Goal: Task Accomplishment & Management: Manage account settings

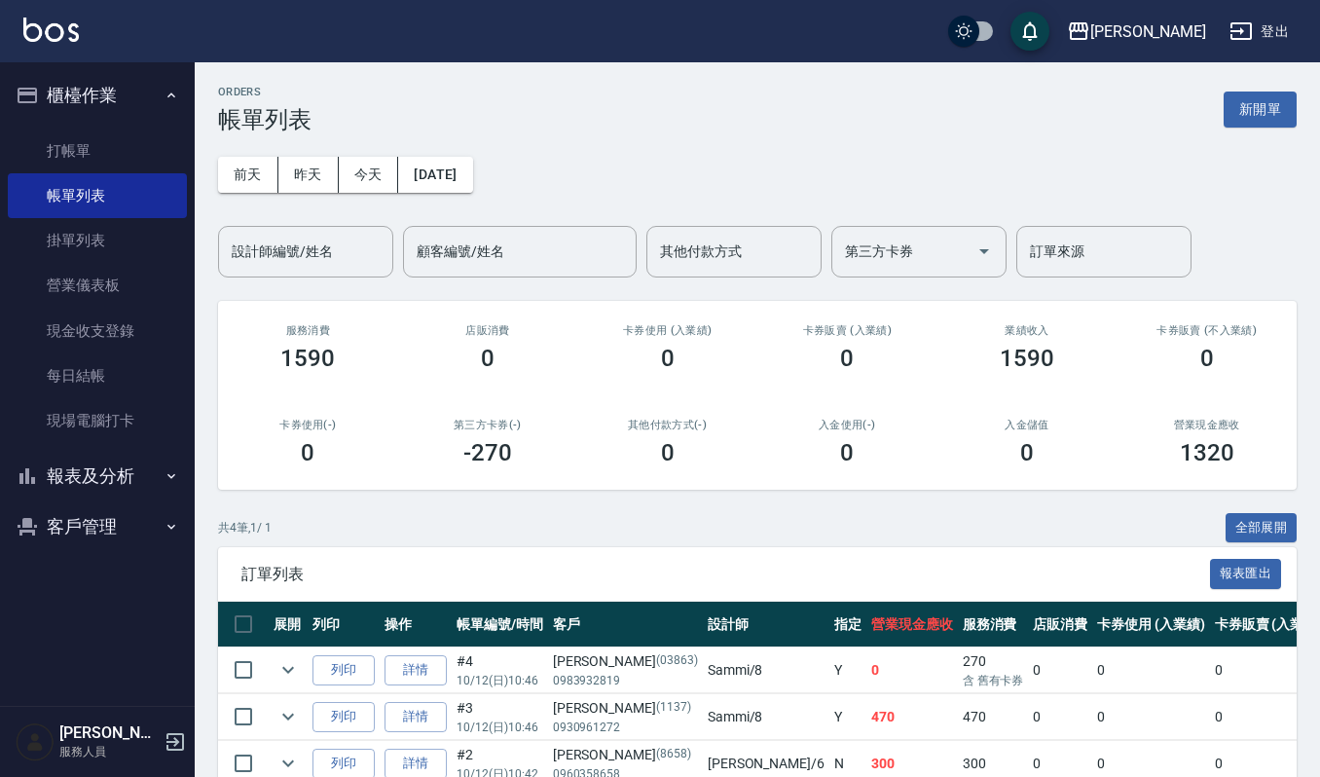
click at [756, 97] on div "ORDERS 帳單列表 新開單" at bounding box center [757, 110] width 1079 height 48
click at [98, 156] on link "打帳單" at bounding box center [97, 151] width 179 height 45
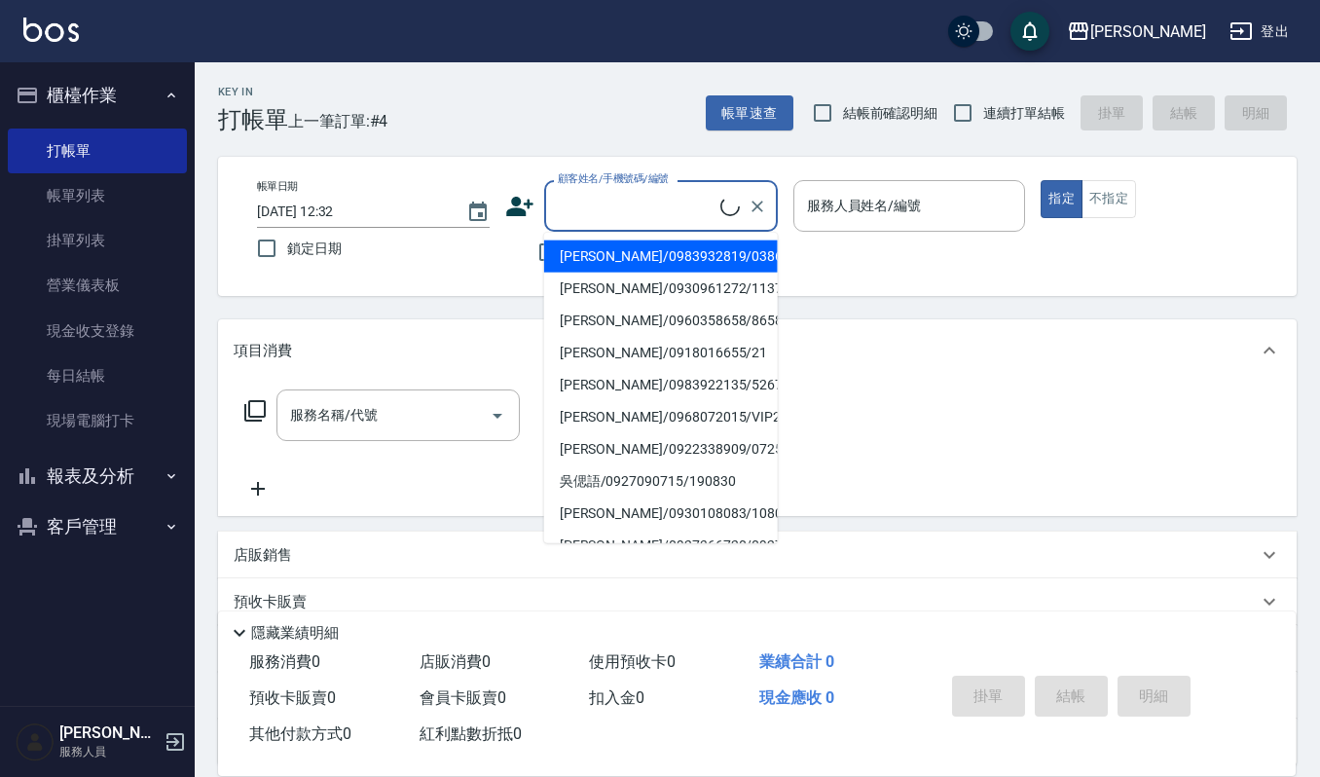
click at [557, 215] on input "顧客姓名/手機號碼/編號" at bounding box center [636, 206] width 167 height 34
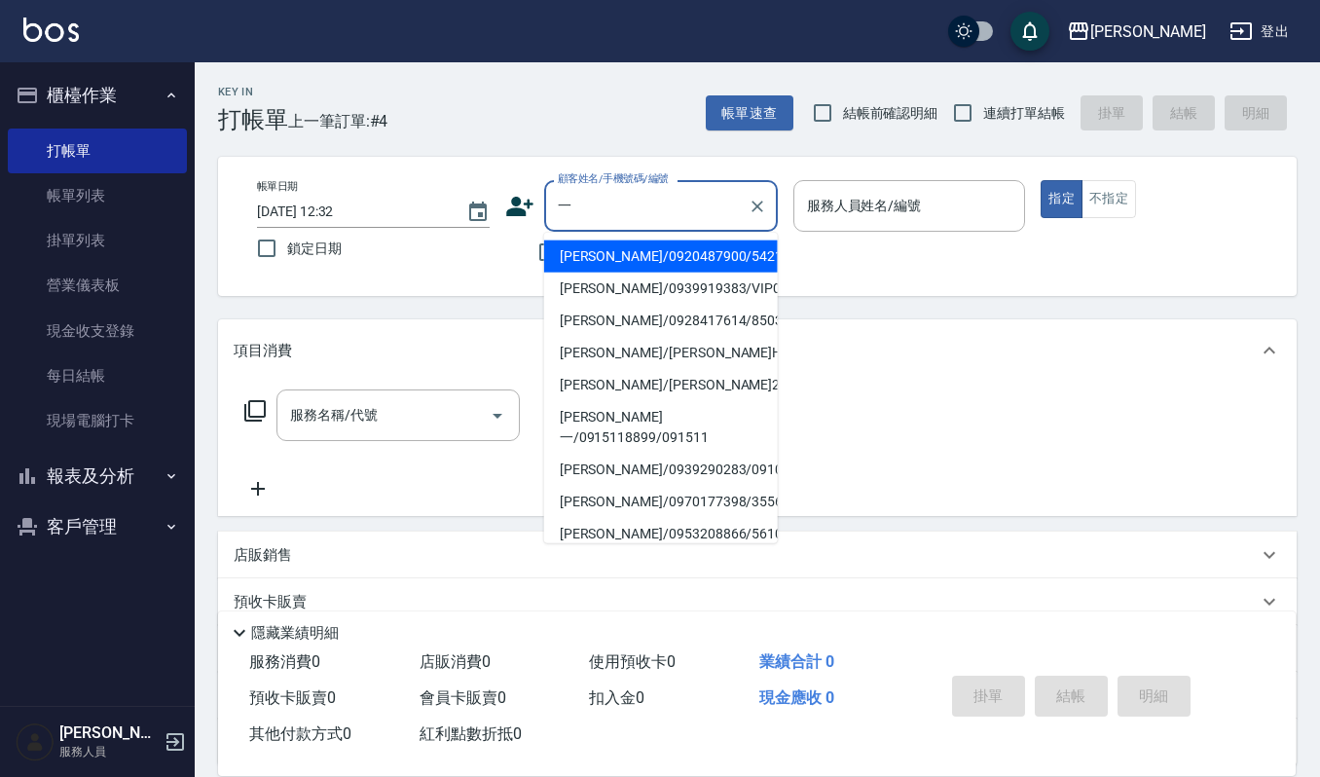
click at [584, 250] on li "李一樺/0920487900/54215" at bounding box center [661, 256] width 234 height 32
type input "李一樺/0920487900/54215"
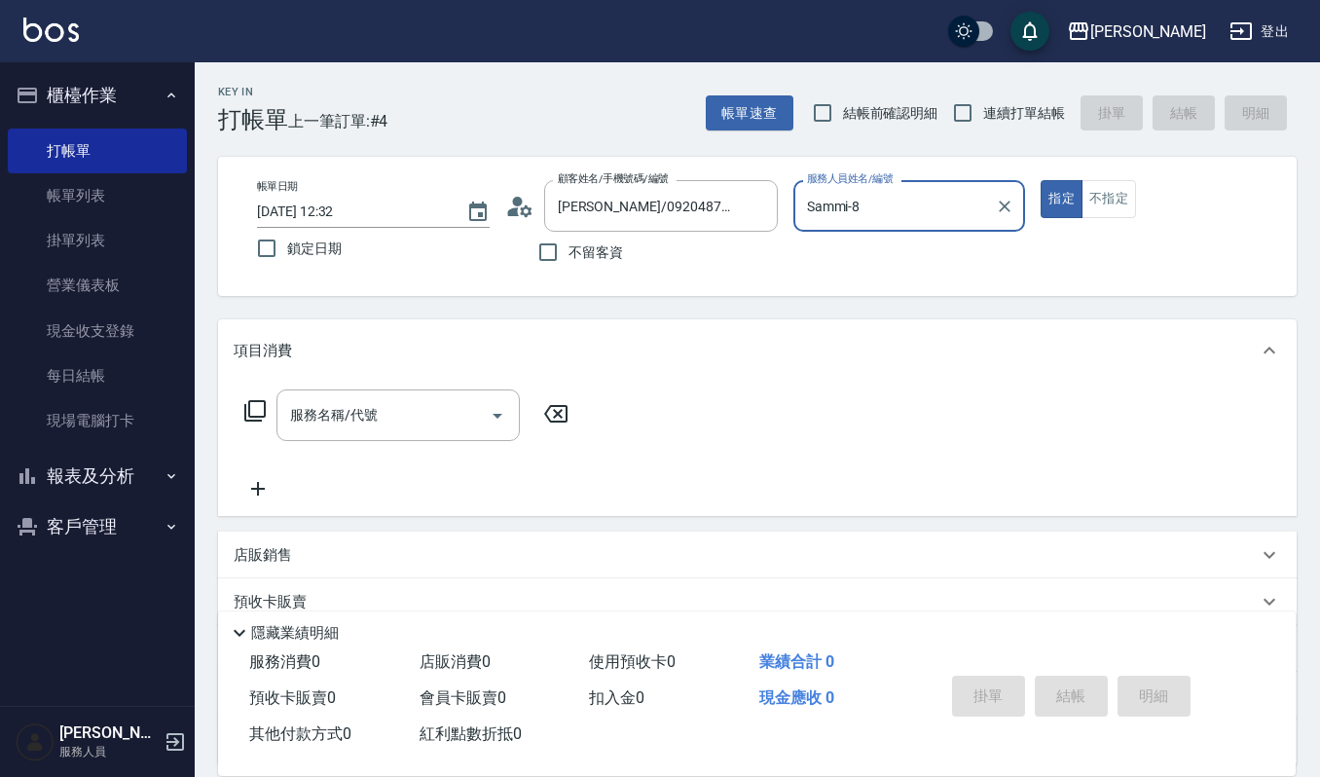
type input "Sammi-8"
click at [502, 414] on icon "Open" at bounding box center [497, 415] width 23 height 23
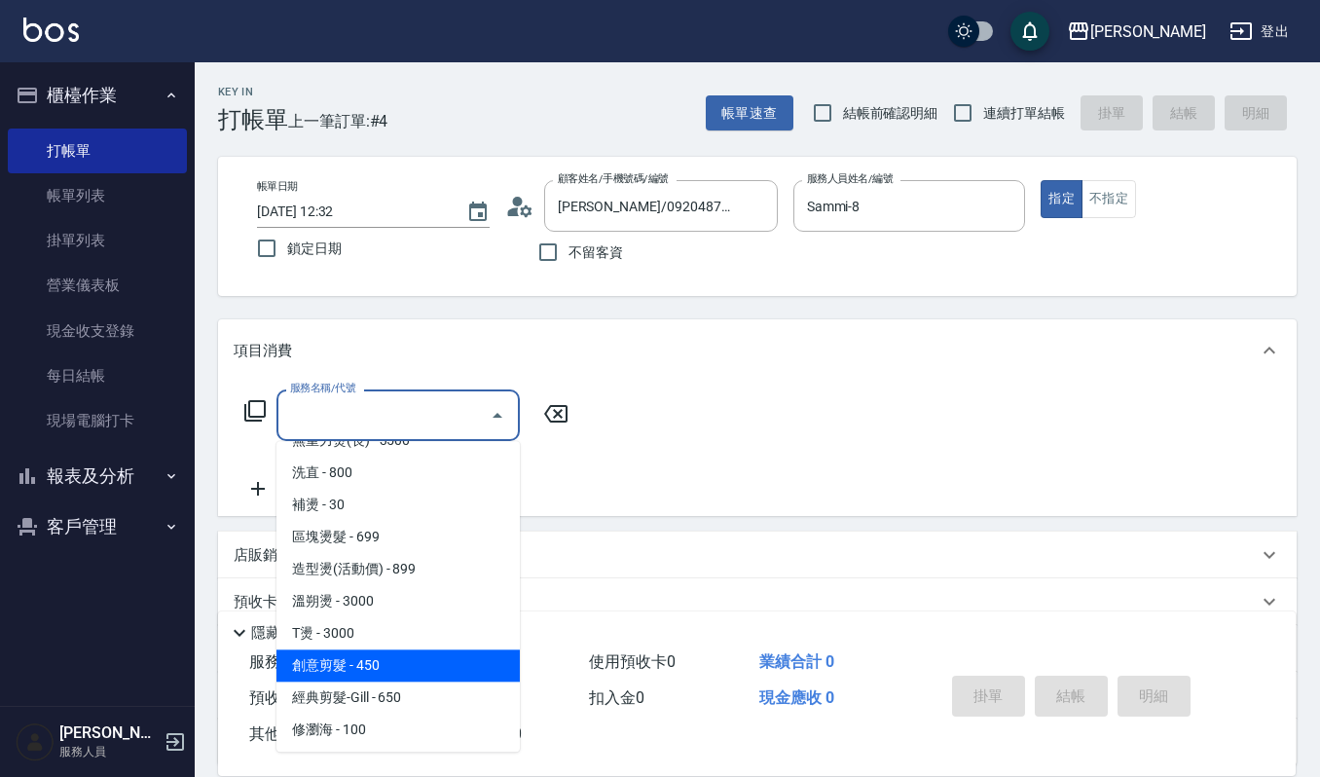
scroll to position [519, 0]
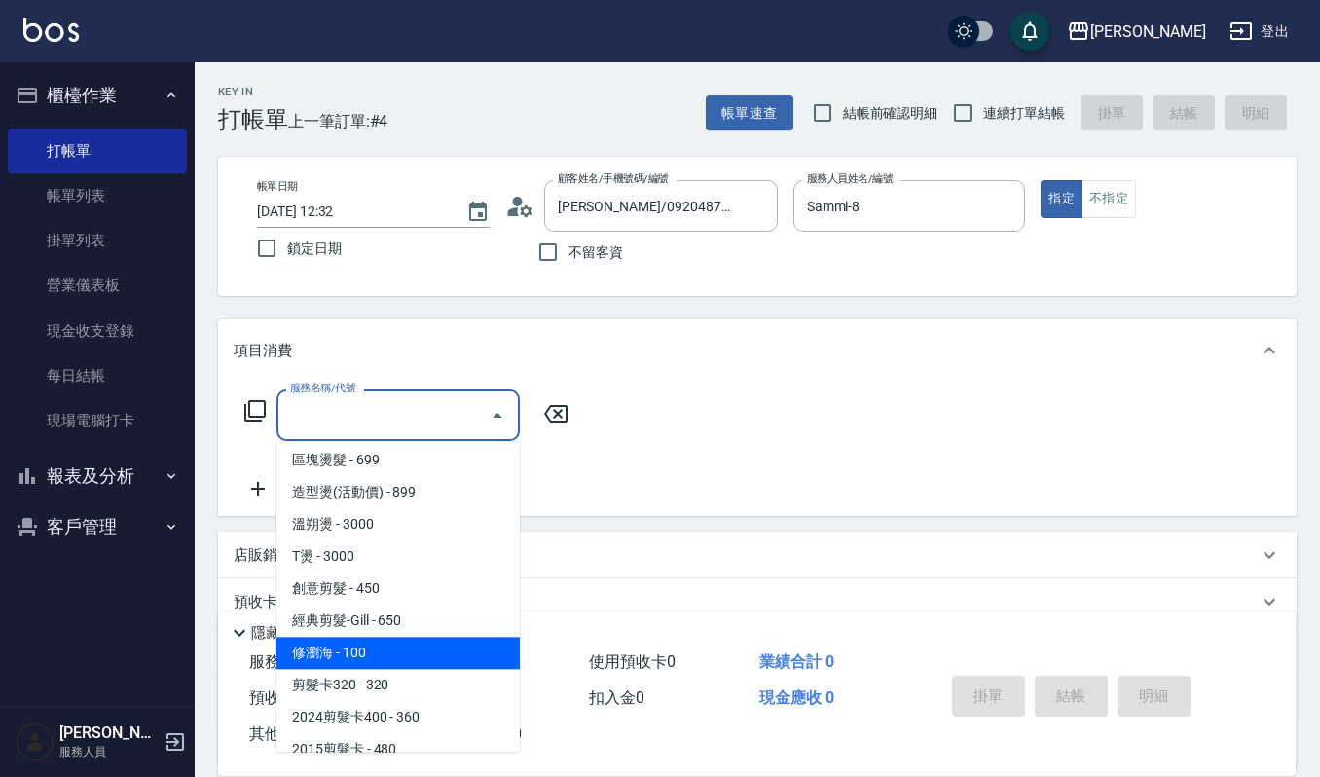
click at [453, 647] on span "修瀏海 - 100" at bounding box center [398, 653] width 243 height 32
type input "修瀏海(303)"
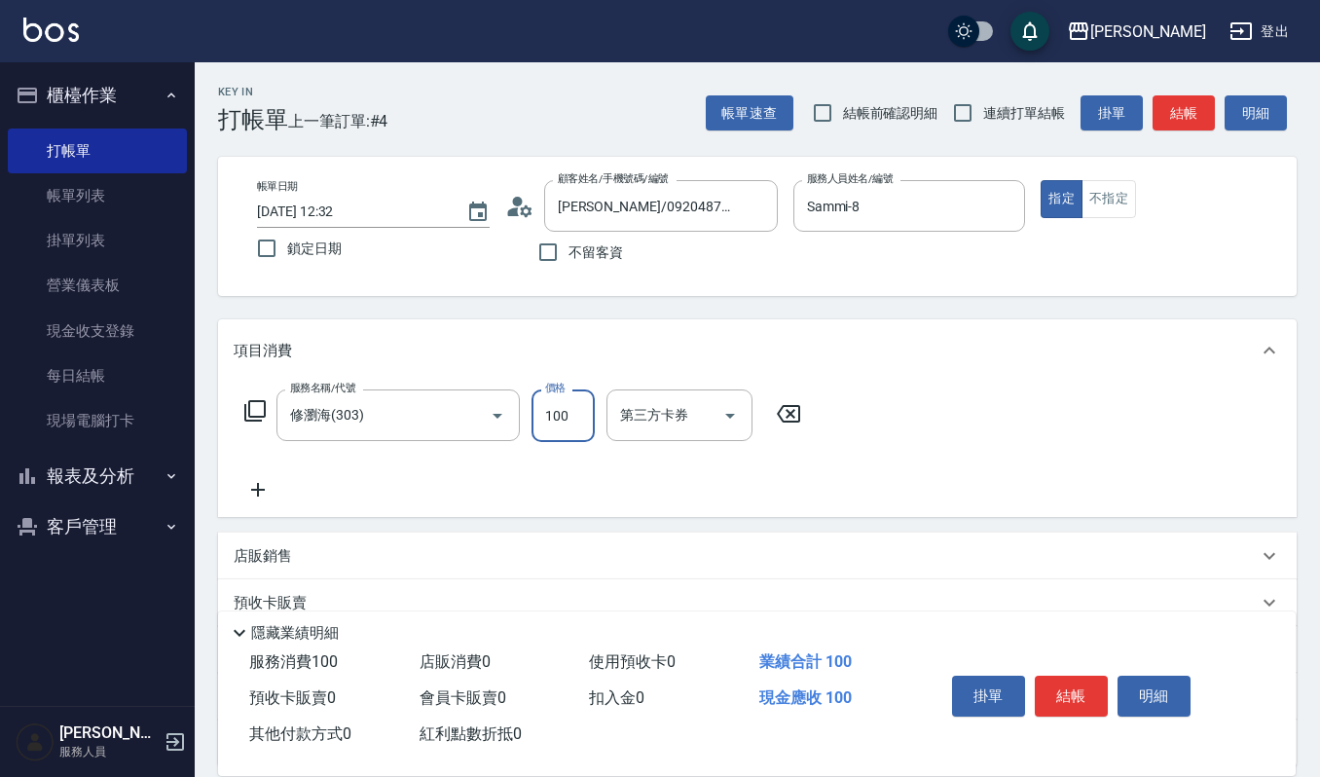
click at [576, 406] on input "100" at bounding box center [563, 415] width 63 height 53
type input "200"
click at [1077, 694] on button "結帳" at bounding box center [1071, 696] width 73 height 41
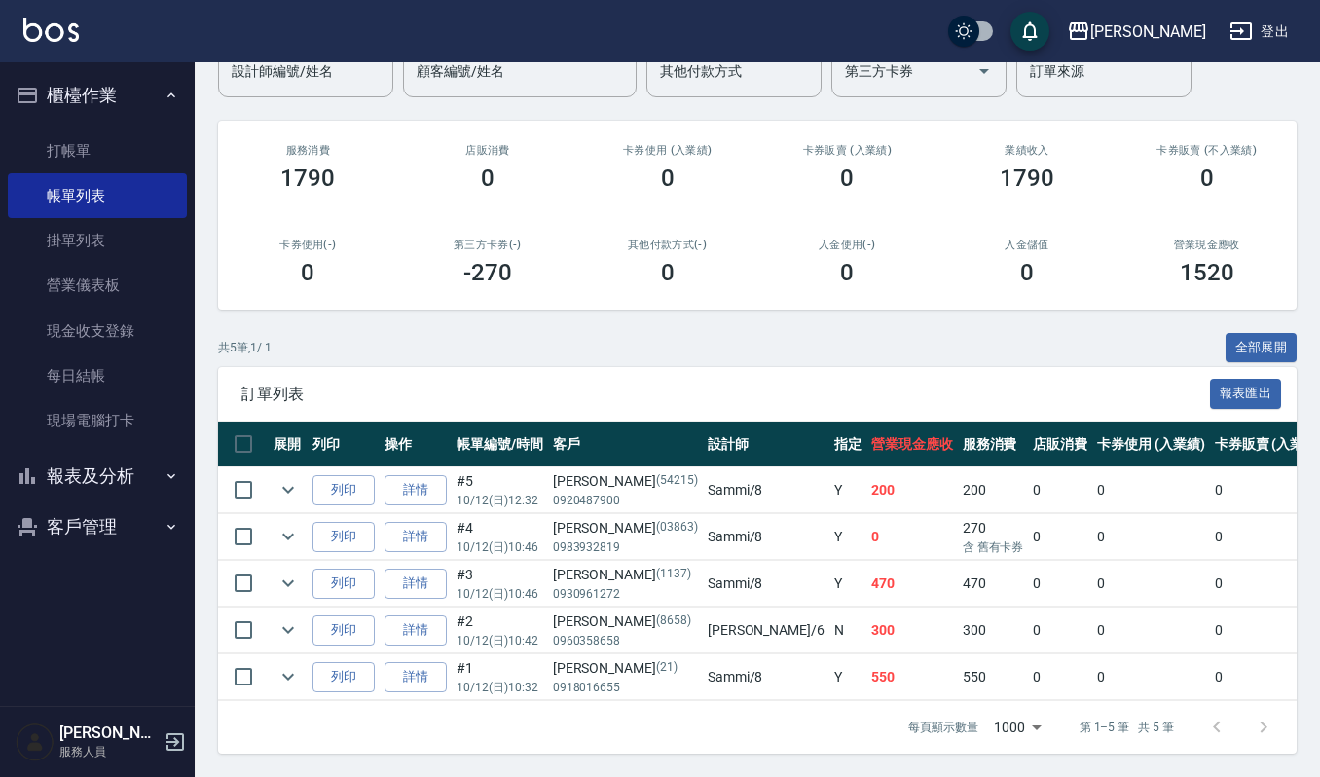
scroll to position [203, 0]
click at [82, 152] on link "打帳單" at bounding box center [97, 151] width 179 height 45
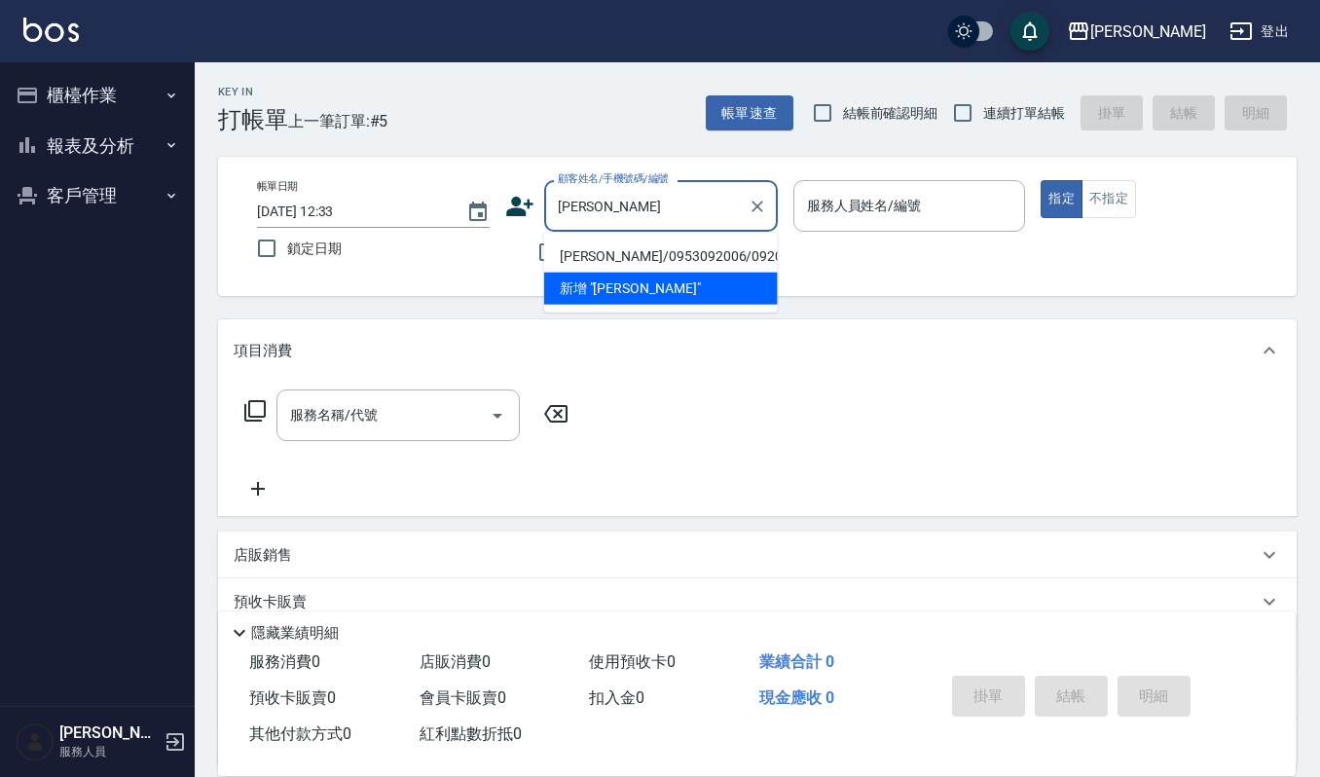
click at [619, 246] on li "黃薇臻/0953092006/092006" at bounding box center [661, 256] width 234 height 32
type input "黃薇臻/0953092006/092006"
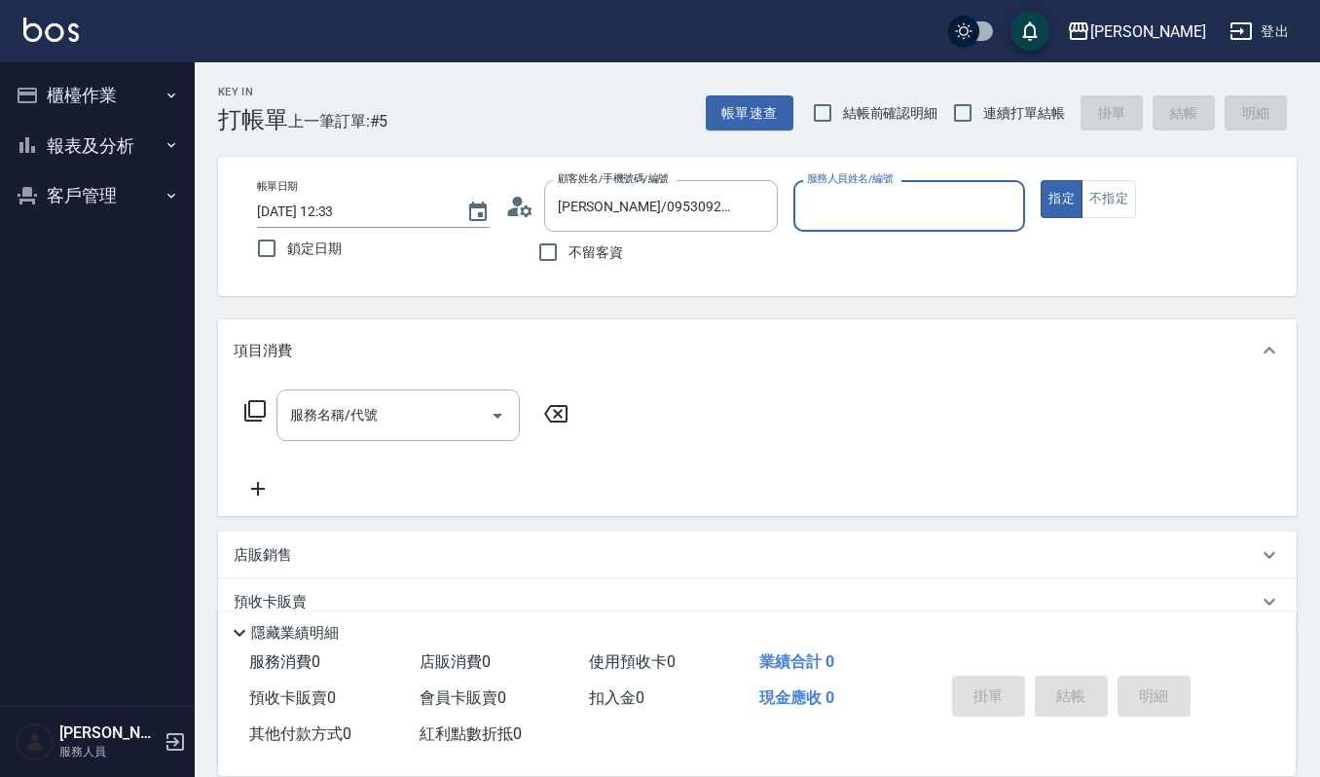
type input "Joalin-6"
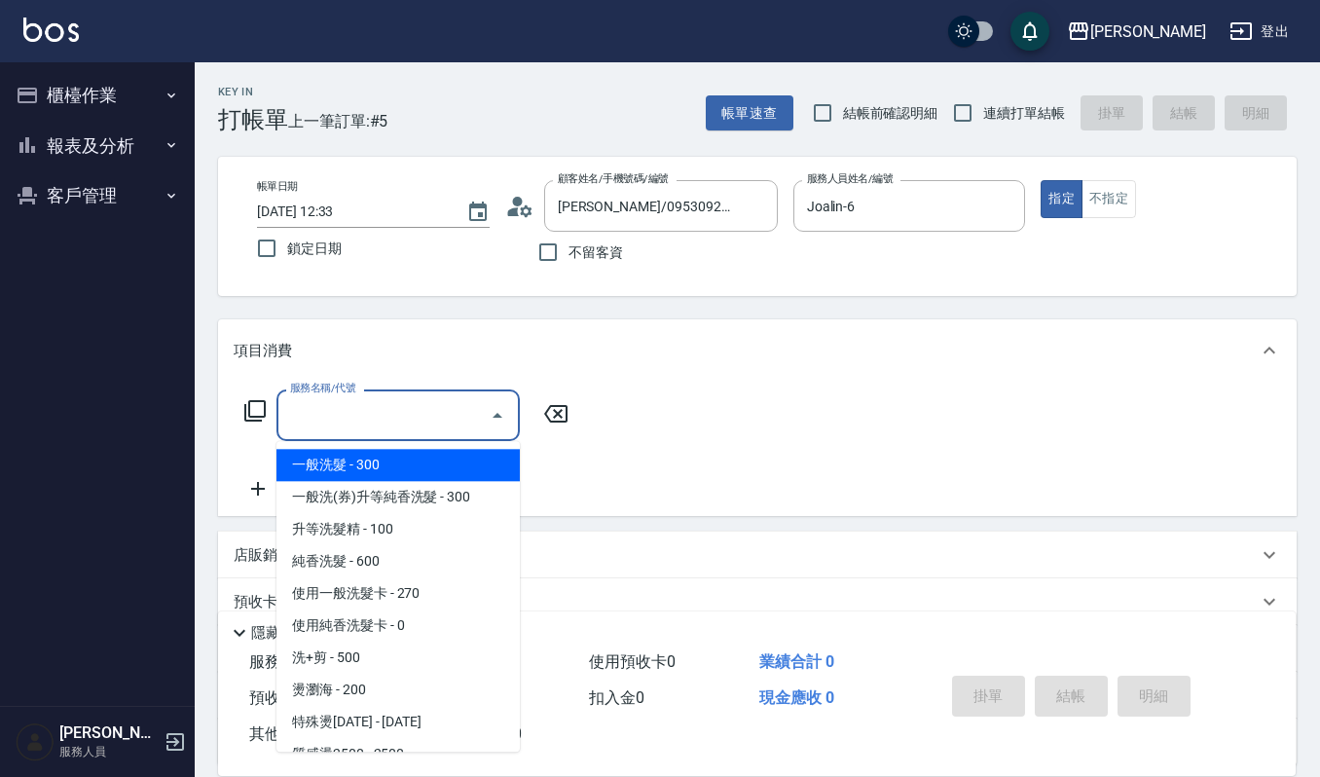
click at [398, 405] on input "服務名稱/代號" at bounding box center [383, 415] width 197 height 34
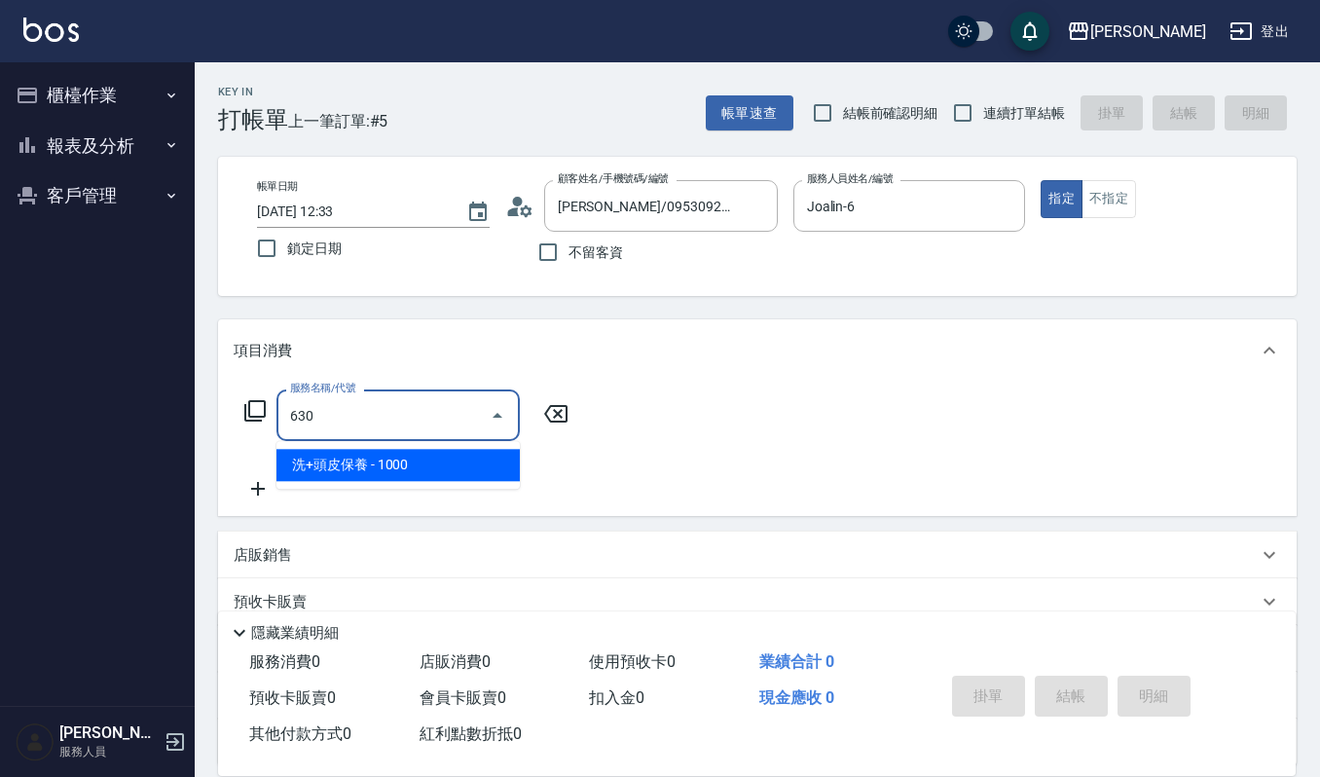
type input "洗+頭皮保養(630)"
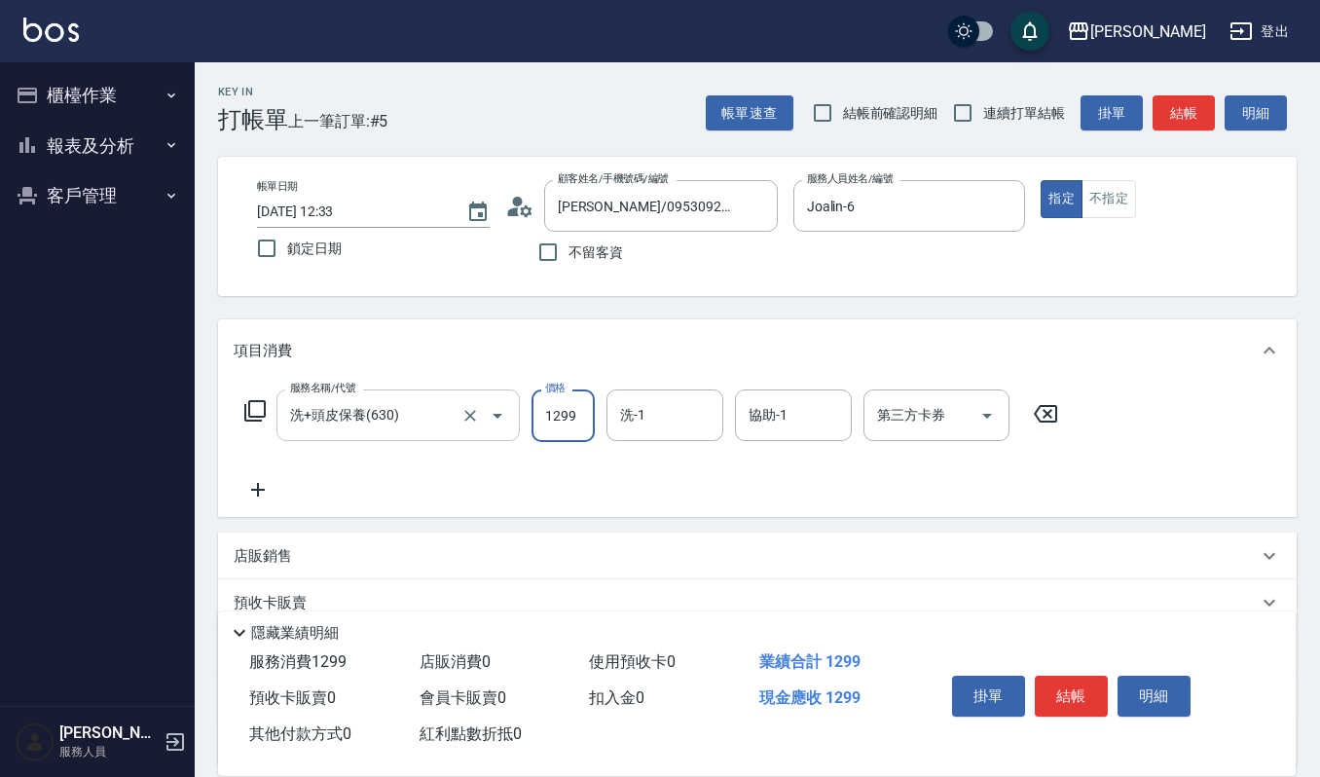
type input "1299"
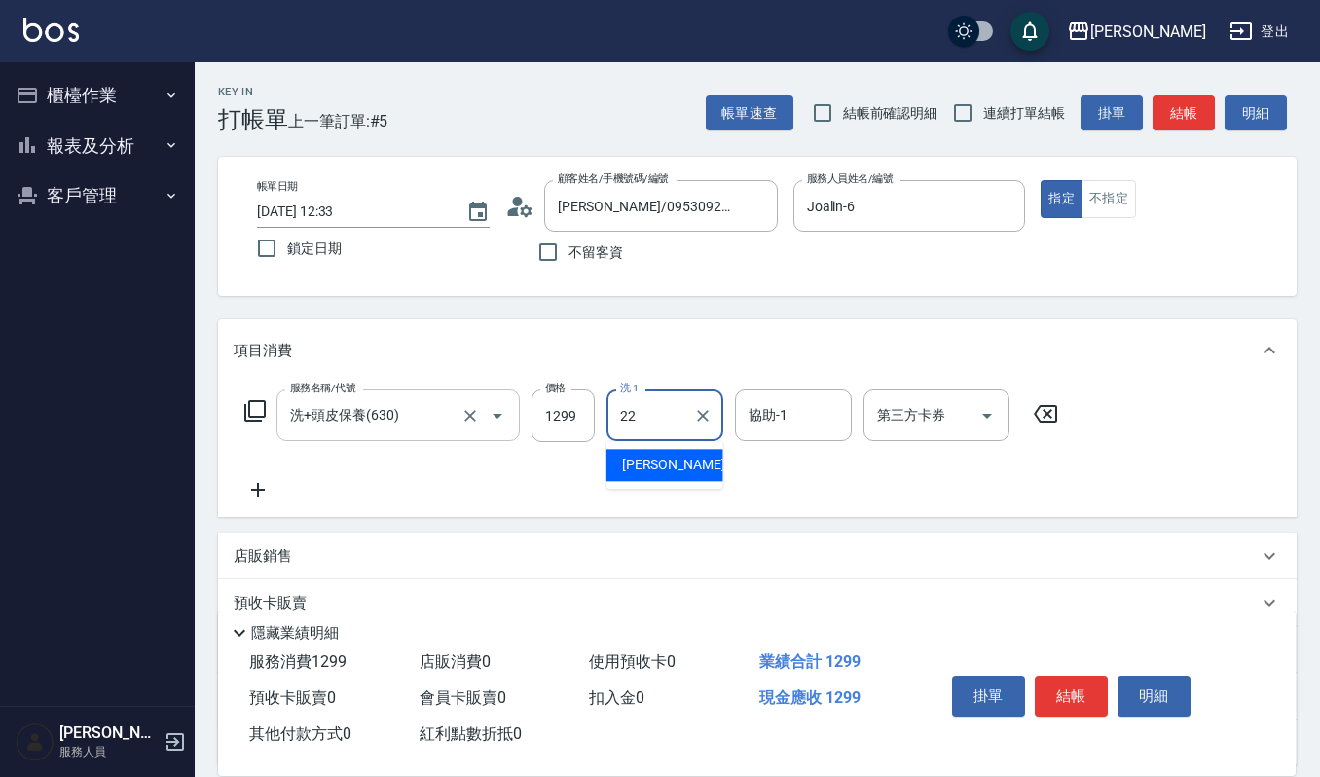
type input "宜芳-22"
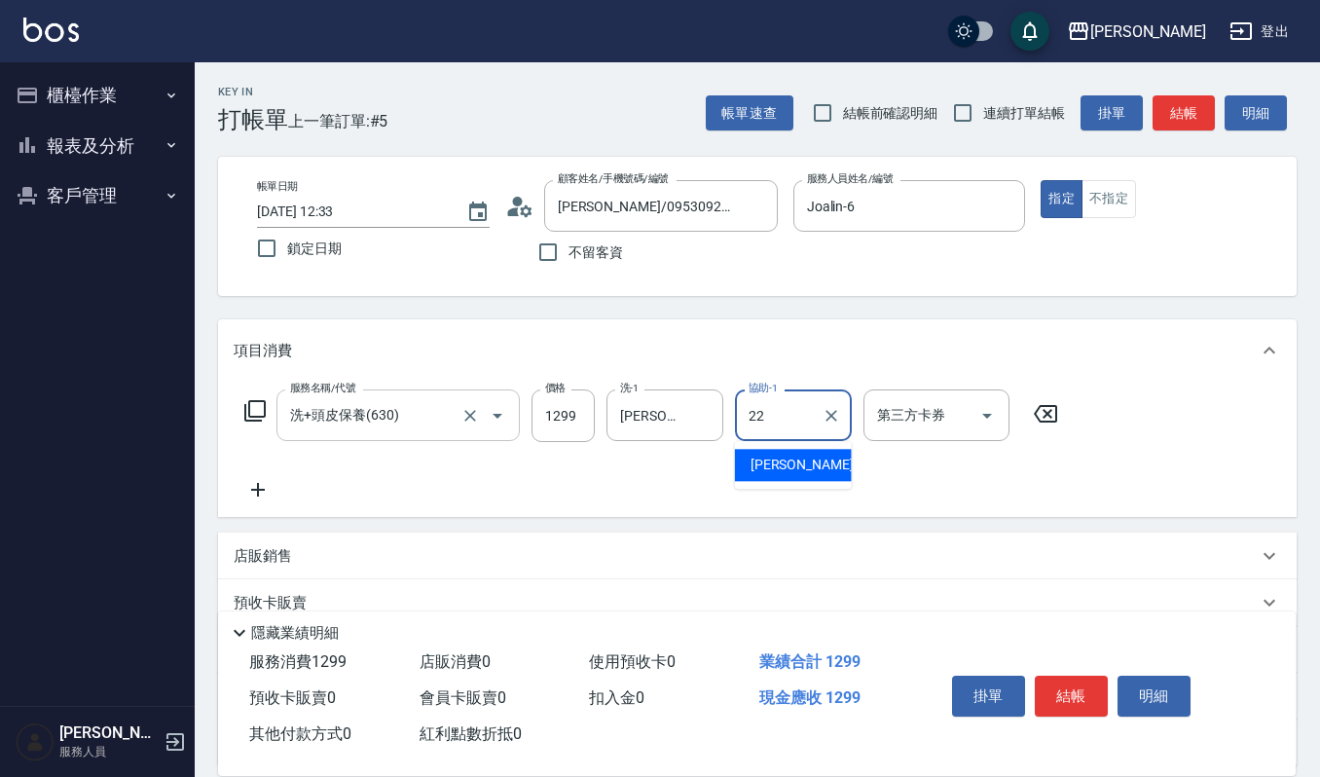
type input "宜芳-22"
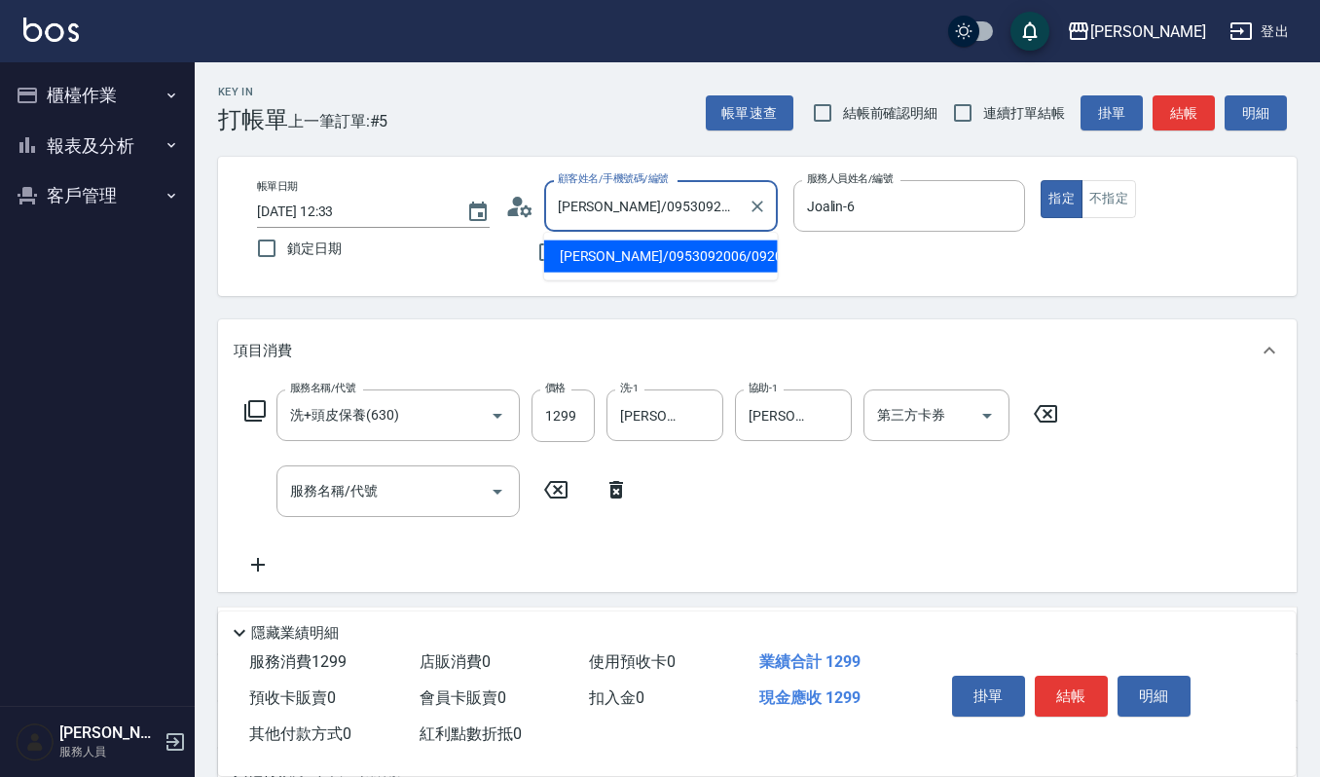
drag, startPoint x: 594, startPoint y: 203, endPoint x: 558, endPoint y: 203, distance: 36.0
click at [558, 203] on input "黃薇臻/0953092006/092006" at bounding box center [646, 206] width 187 height 34
click at [516, 154] on div "Key In 打帳單 上一筆訂單:#5 帳單速查 結帳前確認明細 連續打單結帳 掛單 結帳 明細 帳單日期 2025/10/12 12:33 鎖定日期 顧客姓…" at bounding box center [758, 543] width 1126 height 962
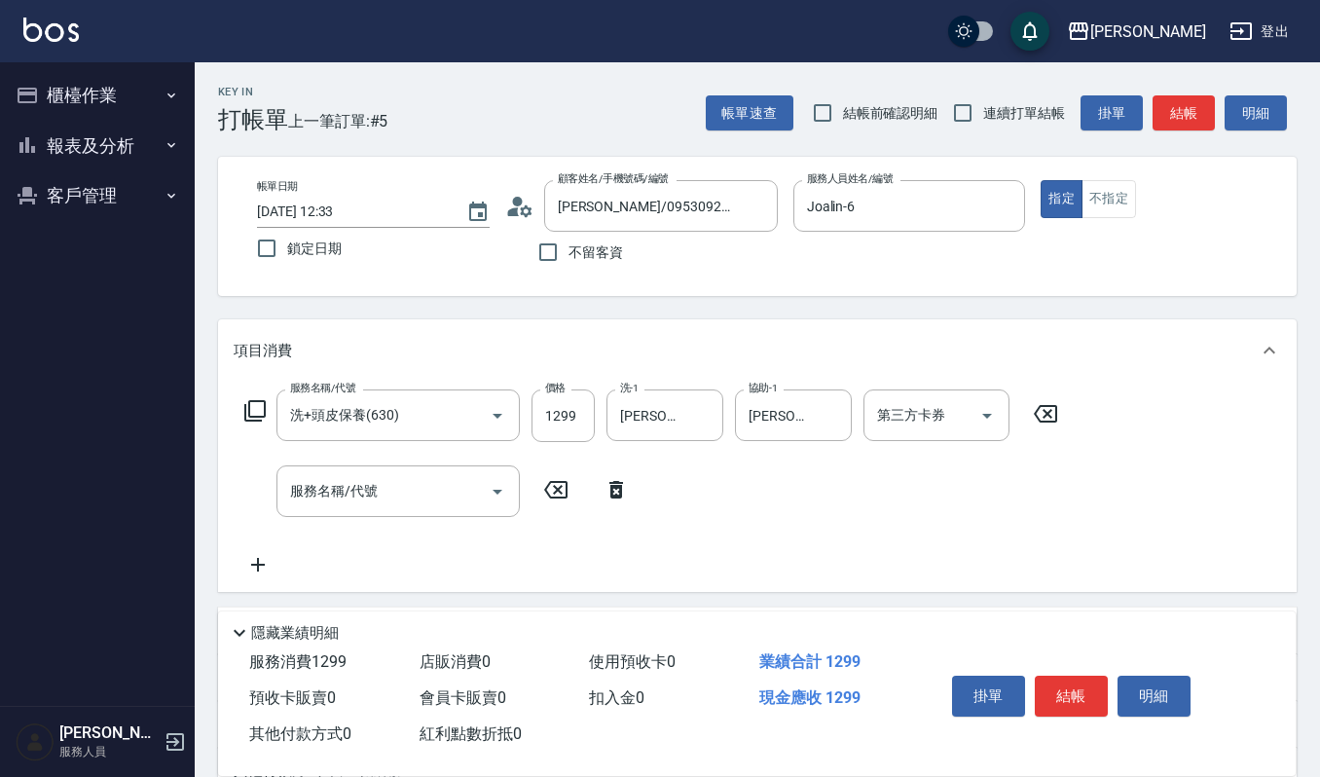
click at [374, 532] on div "服務名稱/代號 洗+頭皮保養(630) 服務名稱/代號 價格 1299 價格 洗-1 宜芳-22 洗-1 協助-1 宜芳-22 協助-1 第三方卡券 第三方卡…" at bounding box center [652, 482] width 836 height 187
click at [405, 508] on div "服務名稱/代號" at bounding box center [398, 491] width 243 height 52
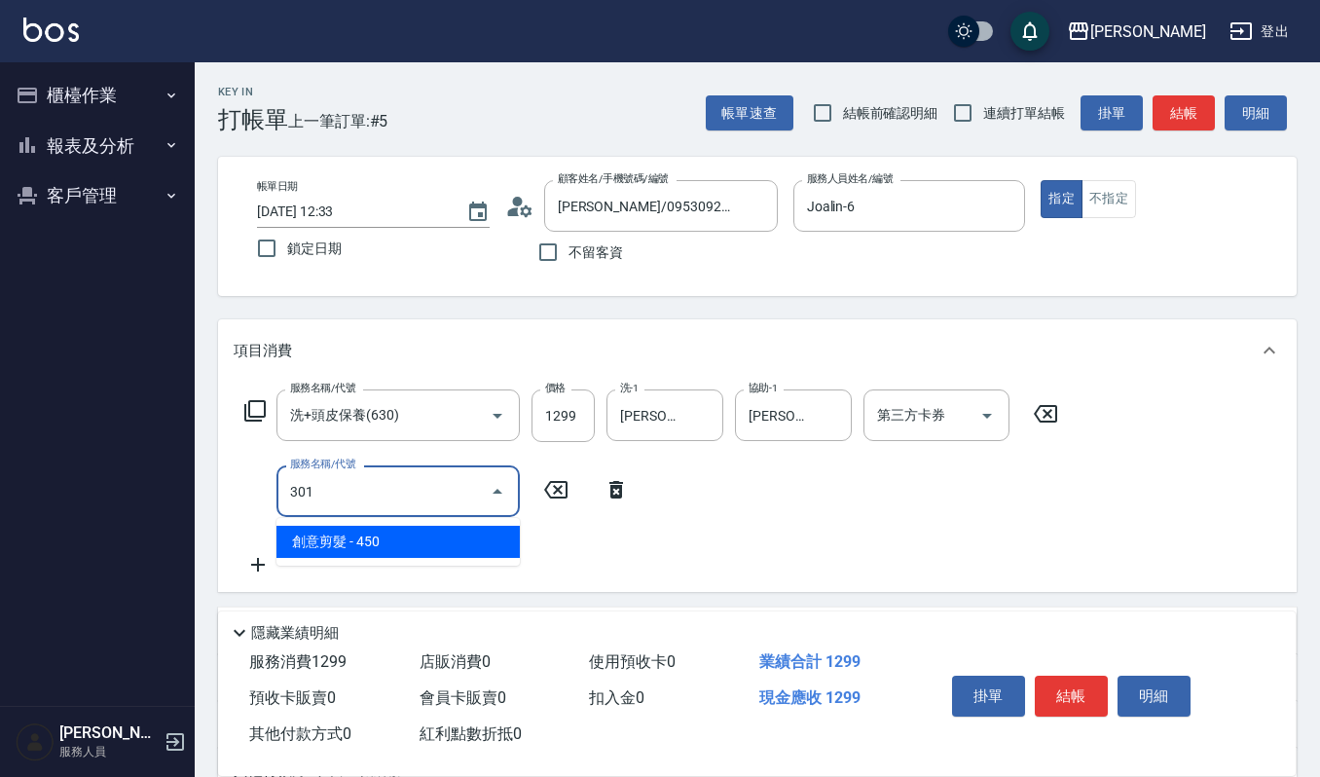
type input "創意剪髮(301)"
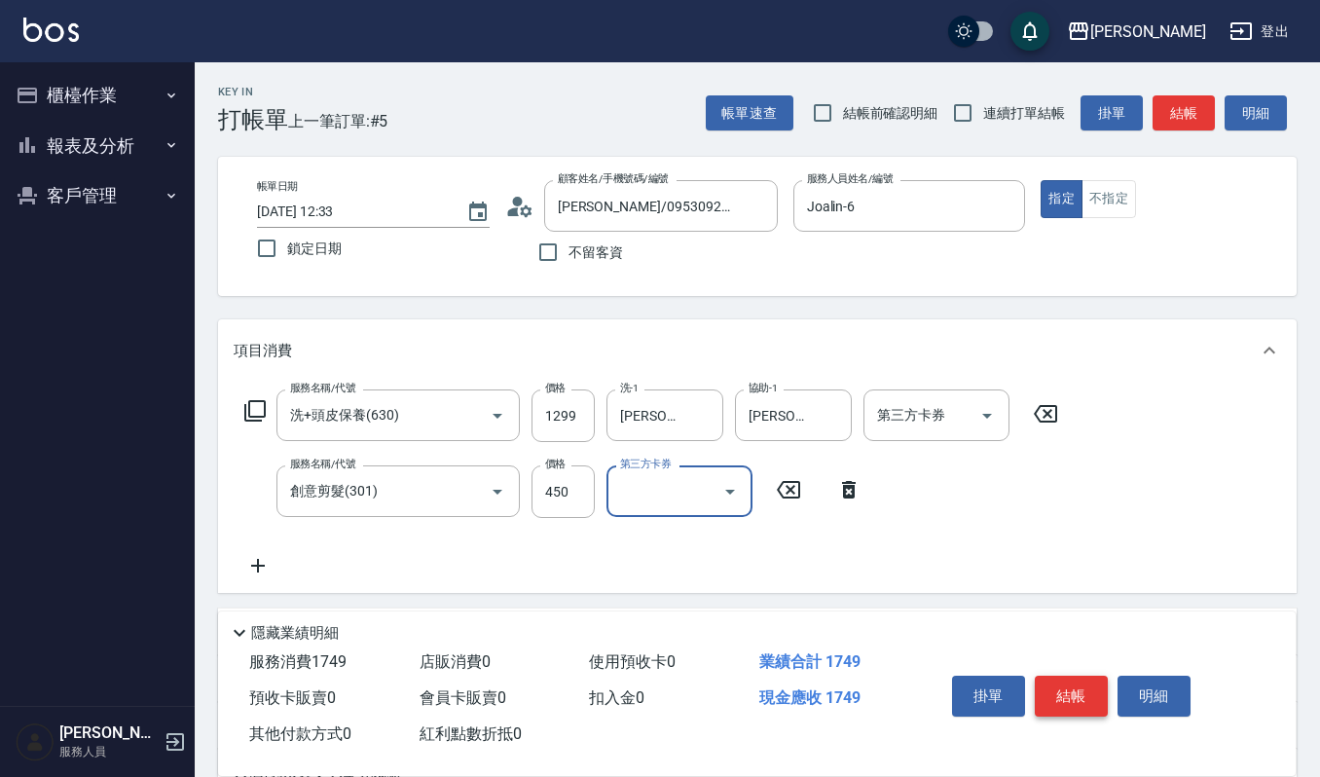
click at [1084, 699] on button "結帳" at bounding box center [1071, 696] width 73 height 41
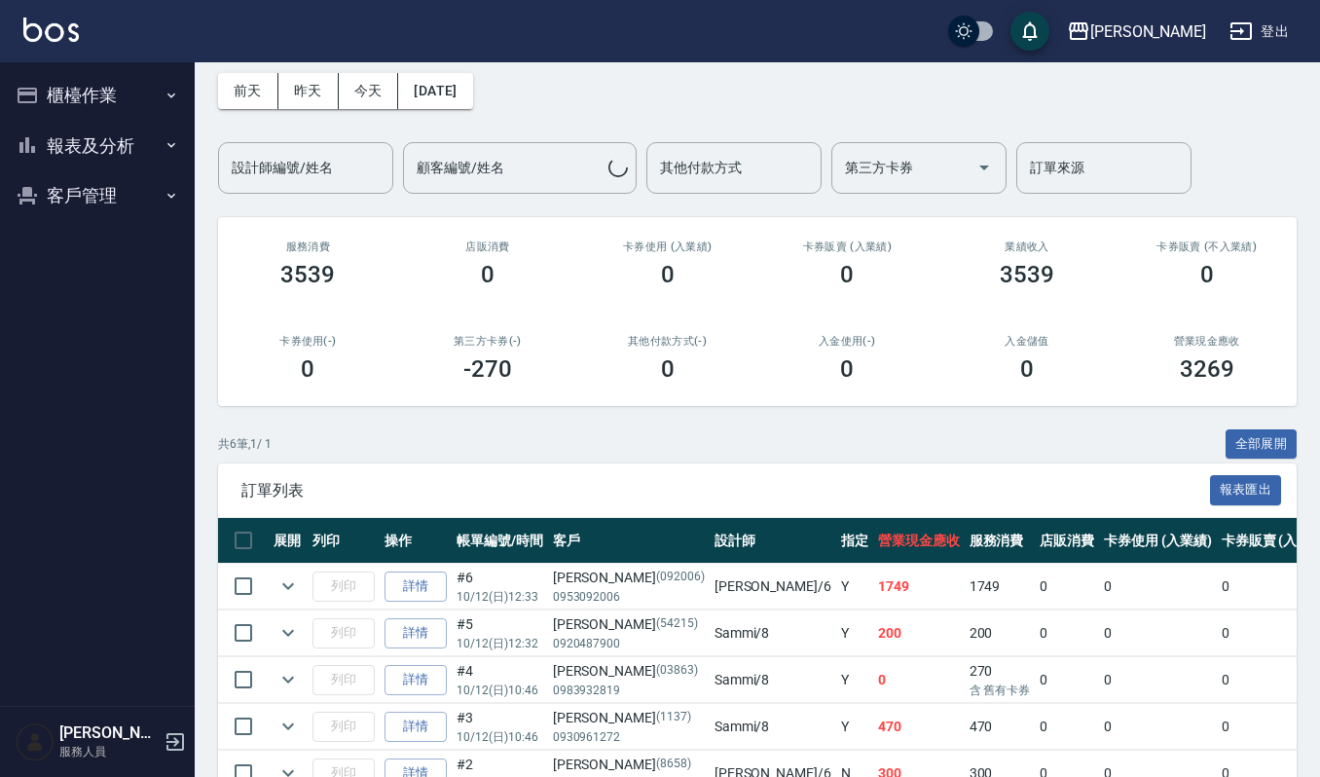
scroll to position [129, 0]
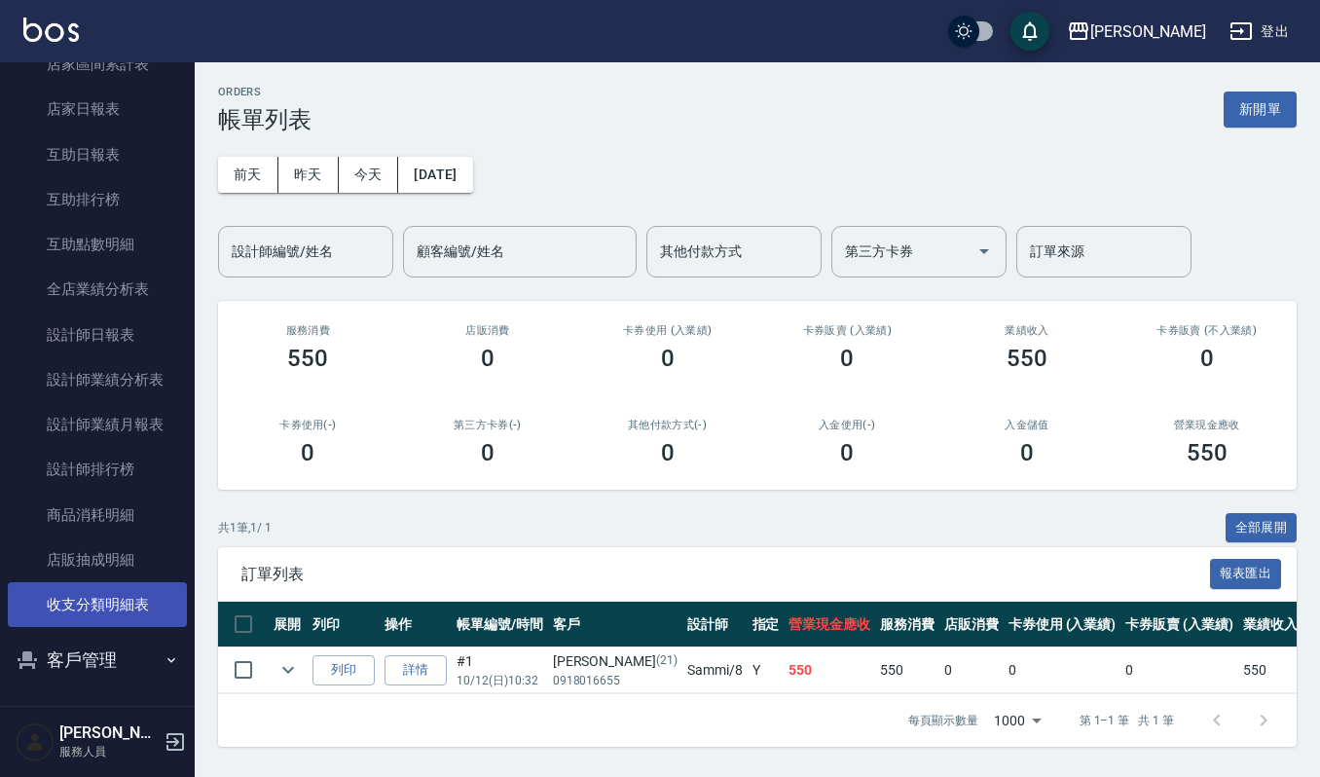
scroll to position [514, 0]
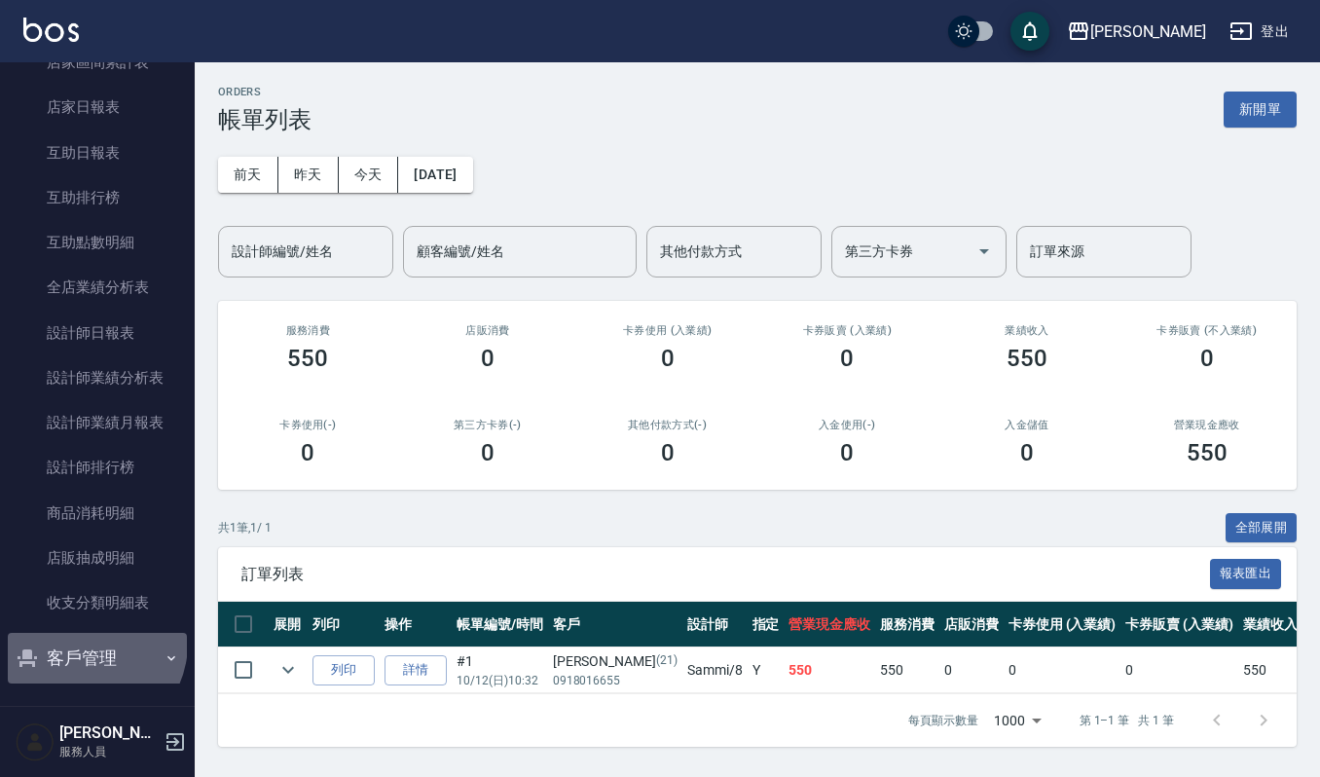
click at [82, 643] on button "客戶管理" at bounding box center [97, 658] width 179 height 51
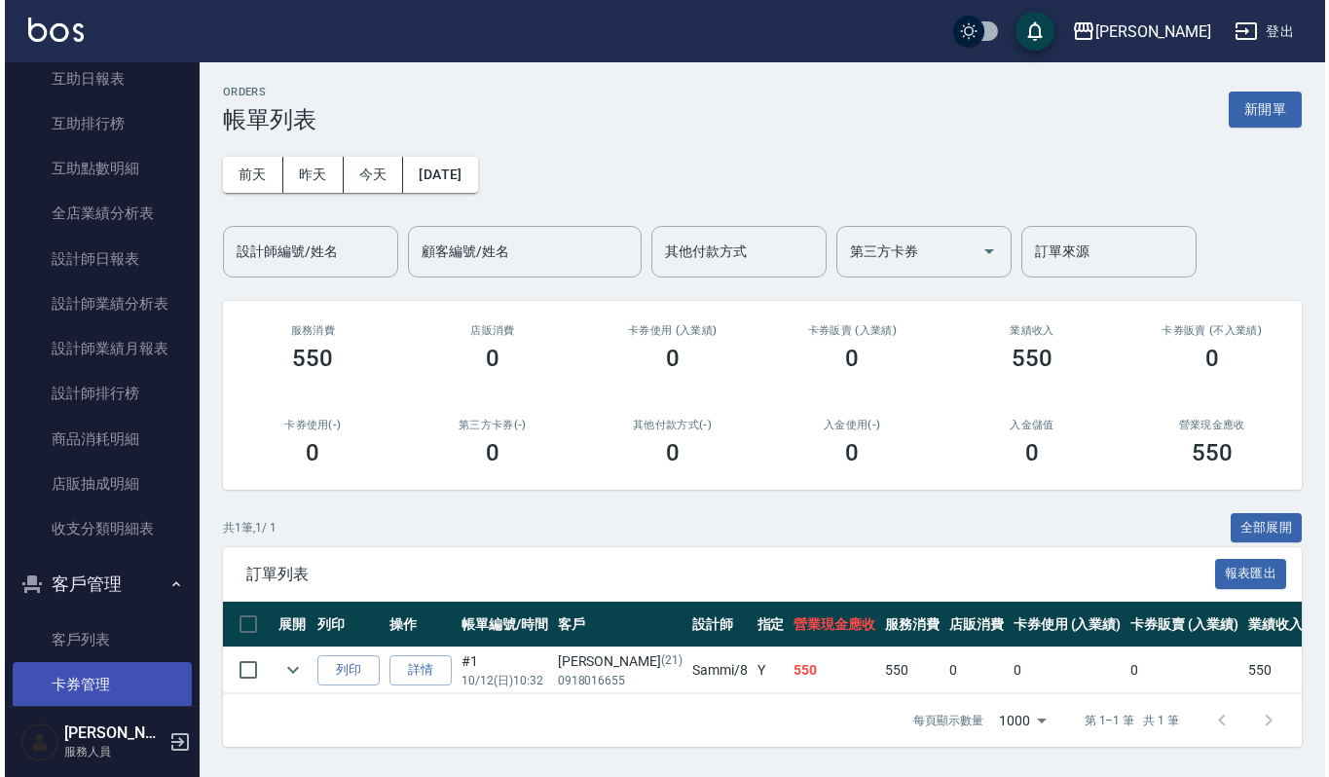
scroll to position [644, 0]
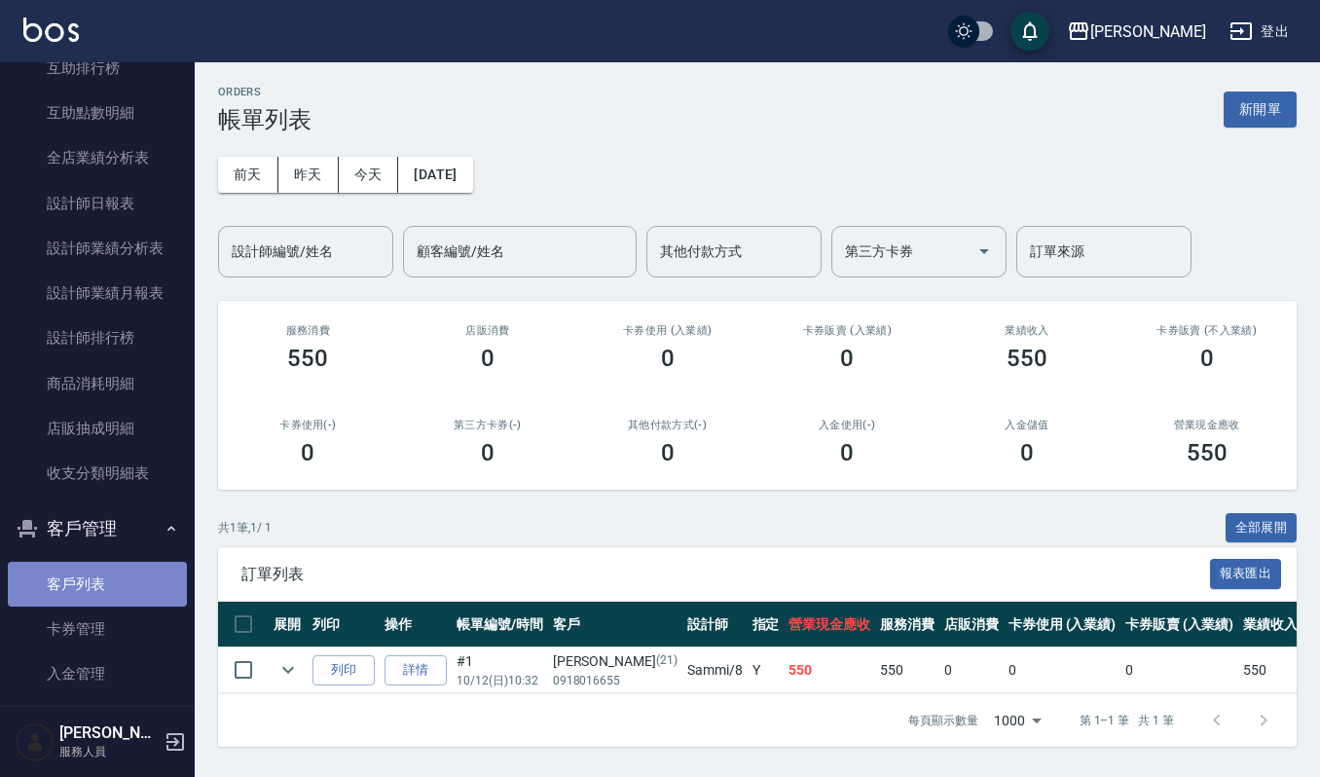
click at [98, 578] on link "客戶列表" at bounding box center [97, 584] width 179 height 45
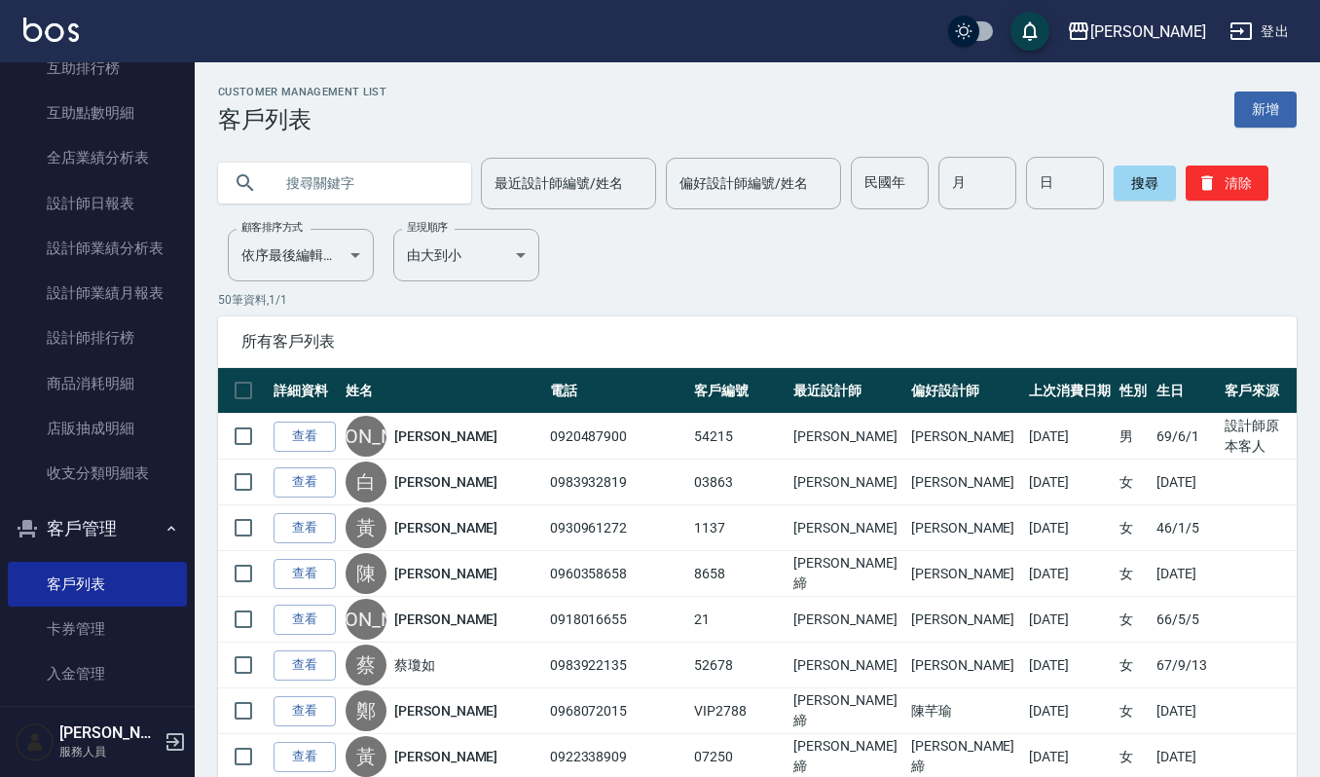
click at [386, 167] on input "text" at bounding box center [364, 183] width 183 height 53
paste input "[PERSON_NAME]"
type input "[PERSON_NAME]"
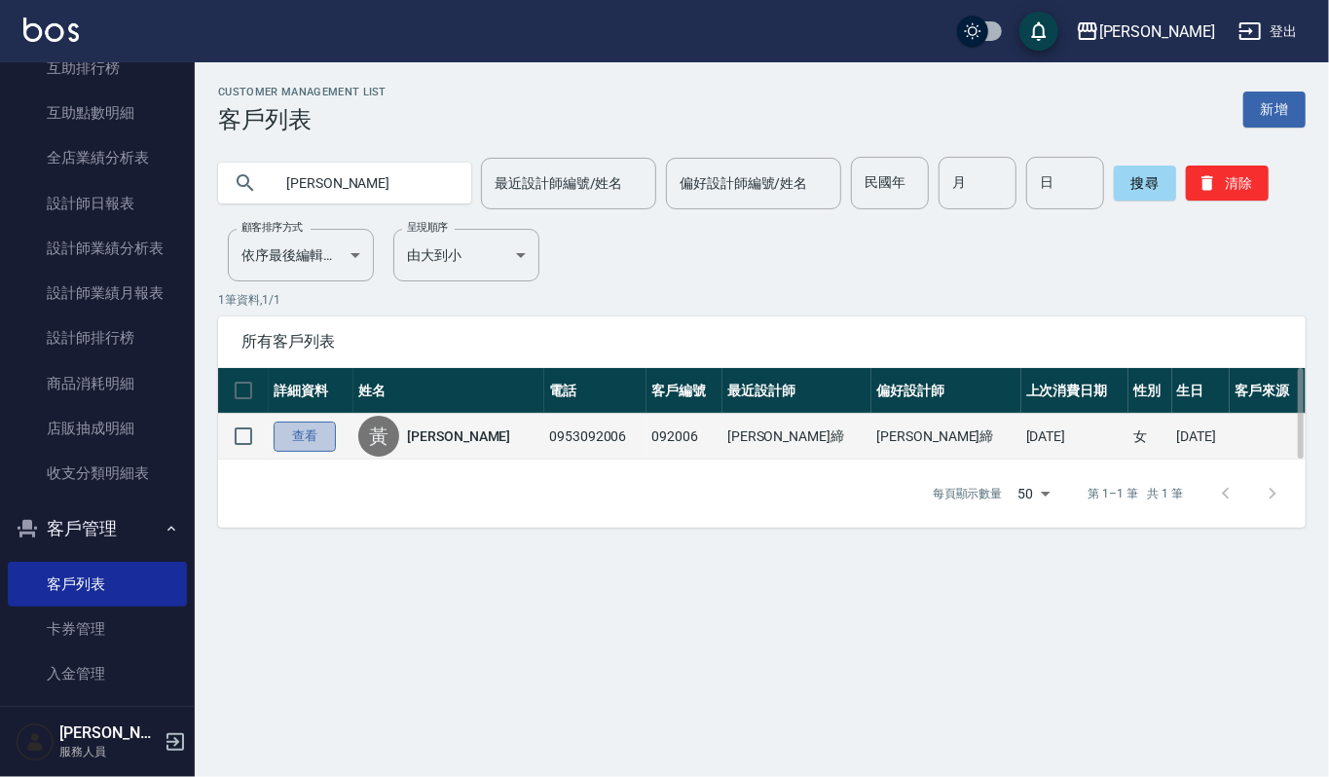
click at [296, 438] on link "查看" at bounding box center [305, 437] width 62 height 30
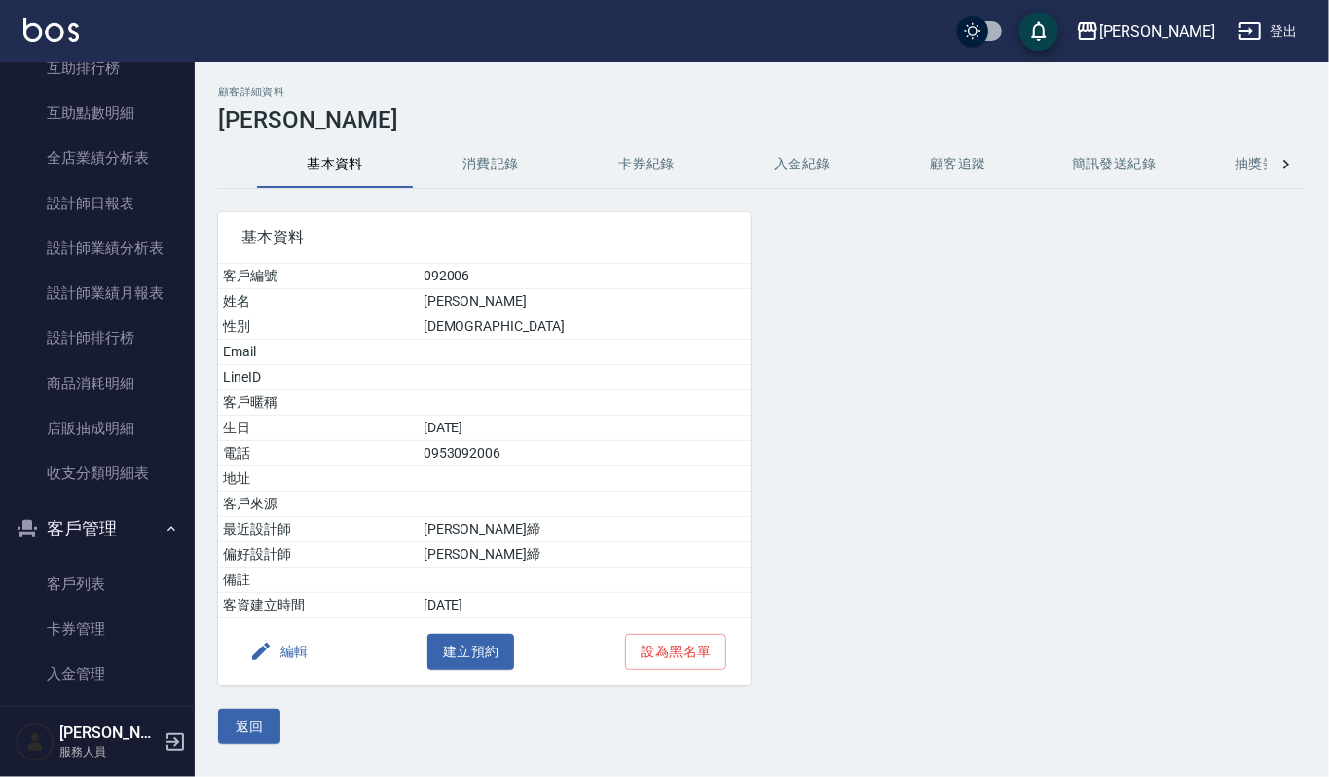
click at [530, 156] on button "消費記錄" at bounding box center [491, 164] width 156 height 47
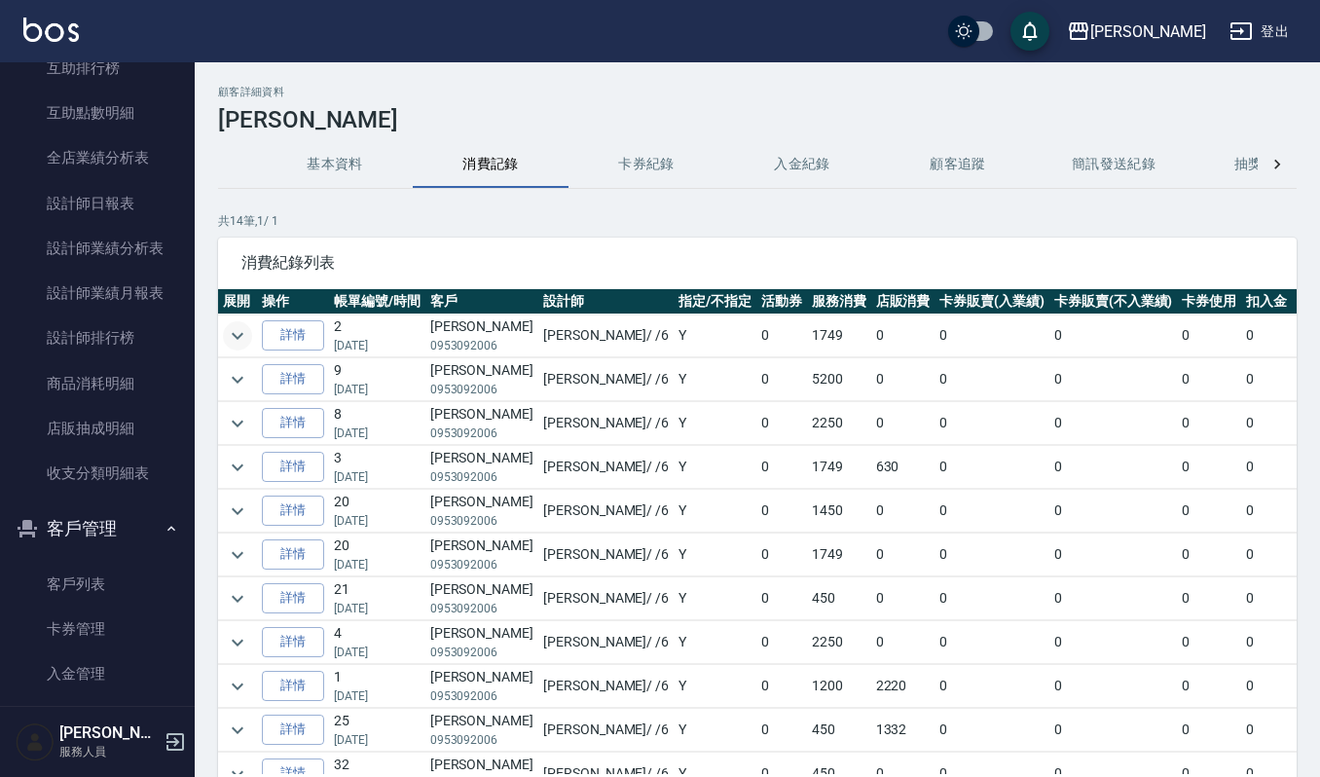
click at [234, 329] on icon "expand row" at bounding box center [237, 335] width 23 height 23
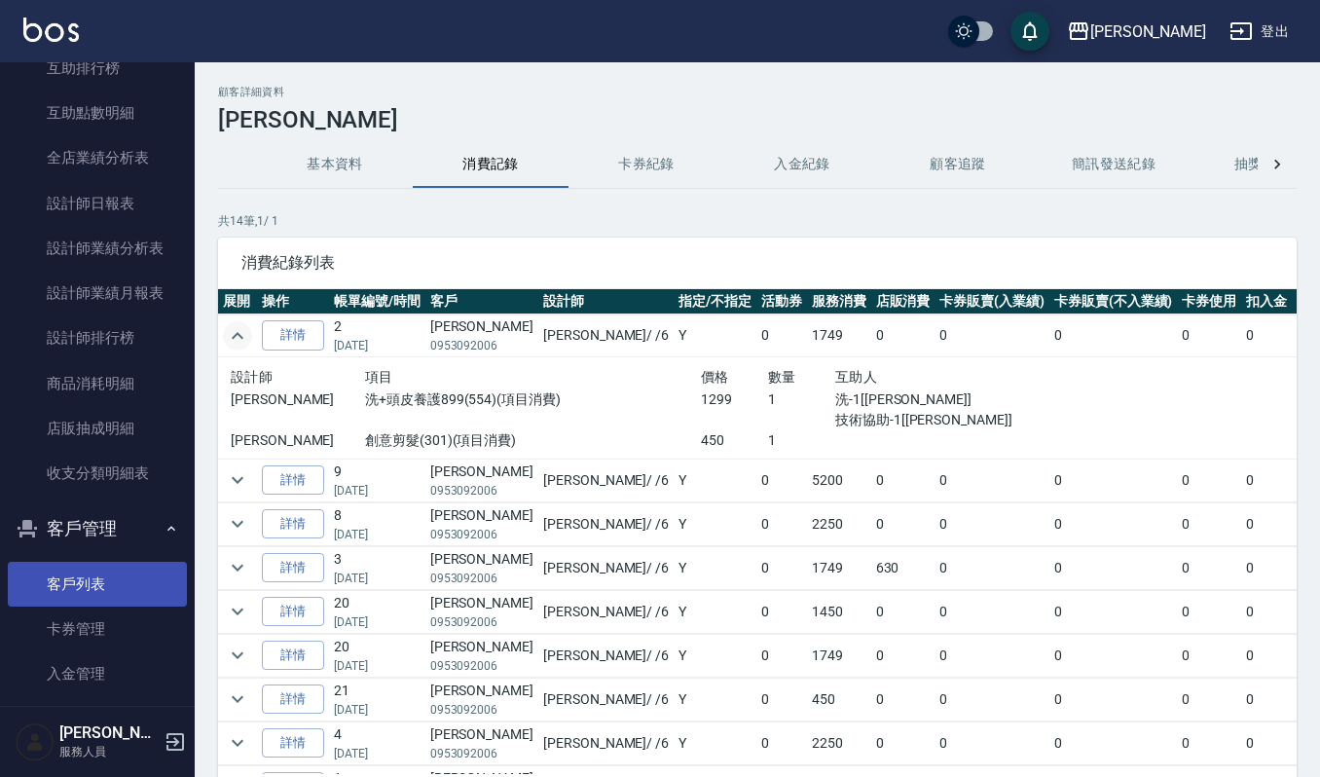
click at [140, 589] on link "客戶列表" at bounding box center [97, 584] width 179 height 45
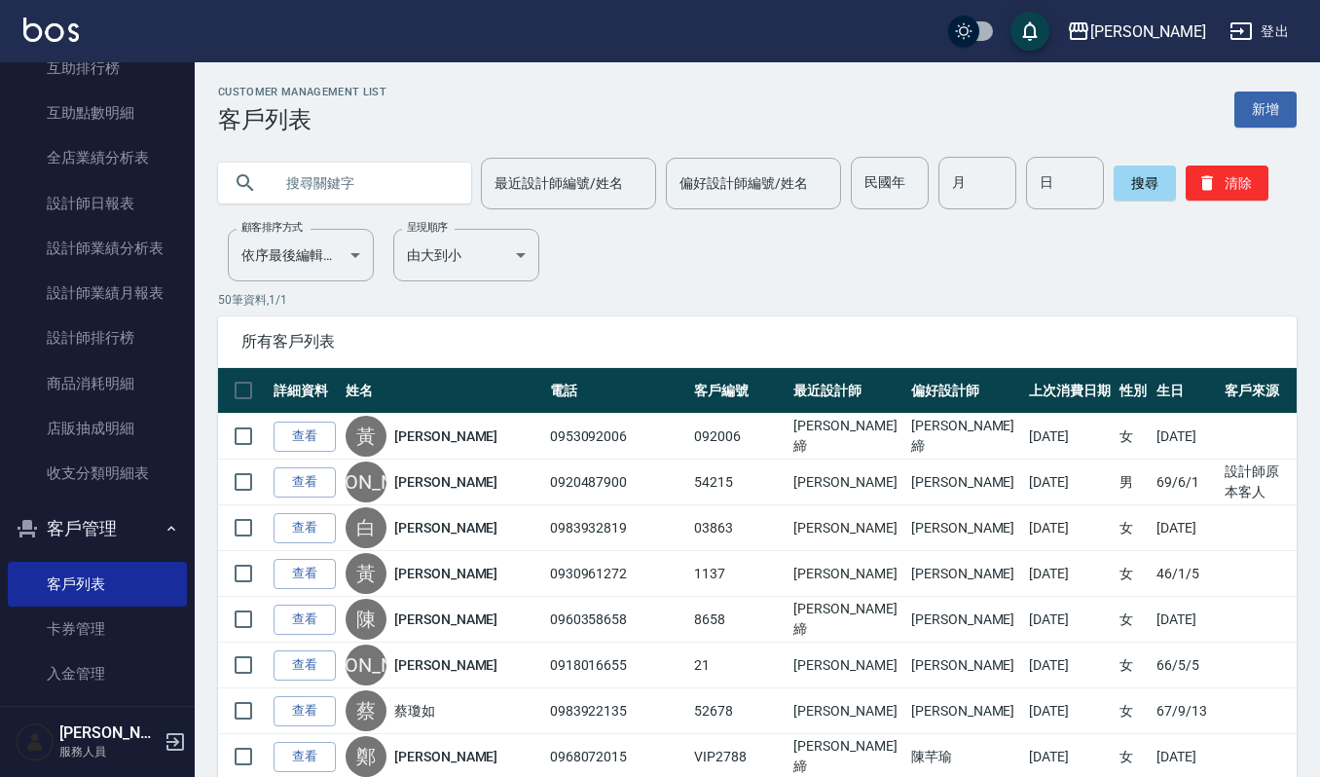
drag, startPoint x: 374, startPoint y: 109, endPoint x: 363, endPoint y: 162, distance: 53.7
click at [356, 185] on input "text" at bounding box center [364, 183] width 183 height 53
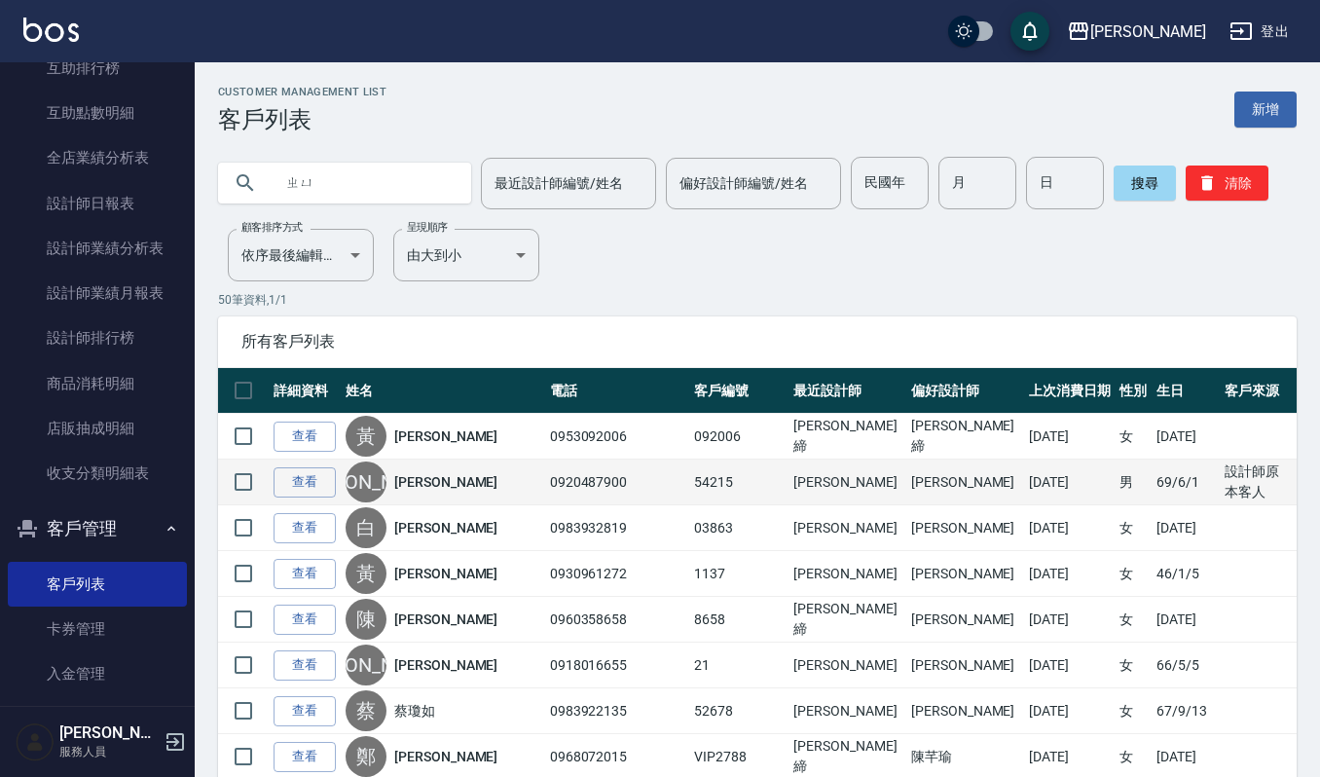
type input "ㄓ"
type input "榆靜"
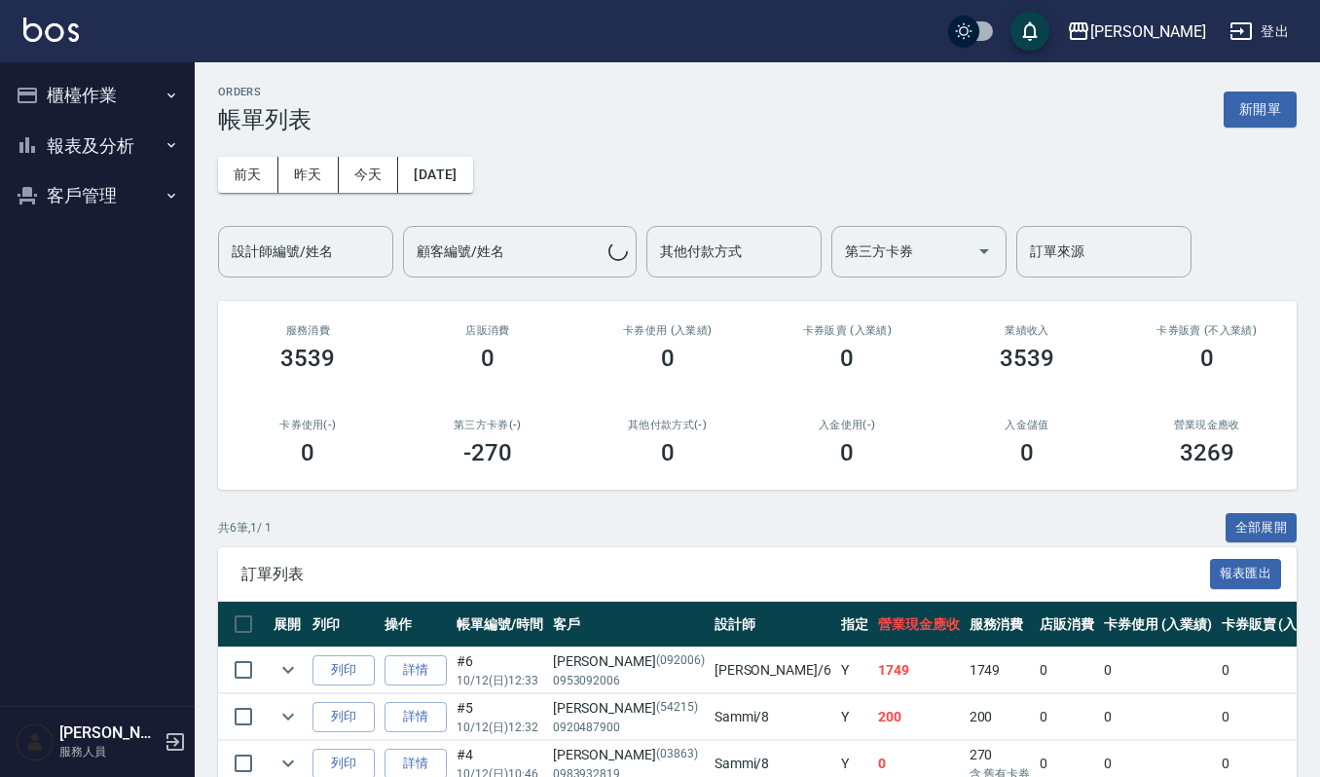
scroll to position [130, 0]
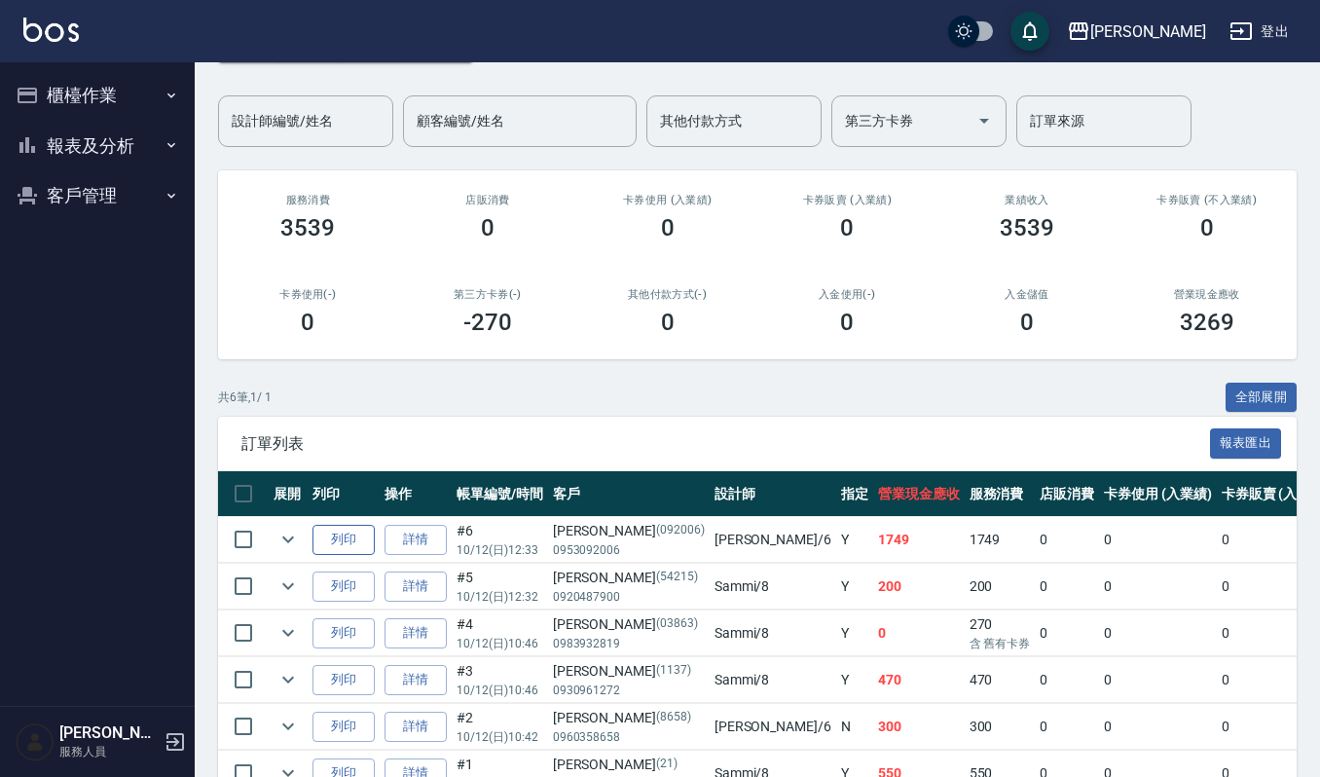
click at [348, 542] on button "列印" at bounding box center [344, 540] width 62 height 30
